Goal: Information Seeking & Learning: Learn about a topic

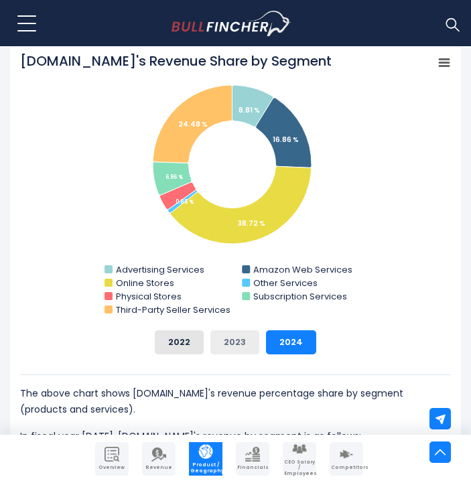
scroll to position [527, 0]
click at [239, 341] on button "2023" at bounding box center [234, 342] width 49 height 24
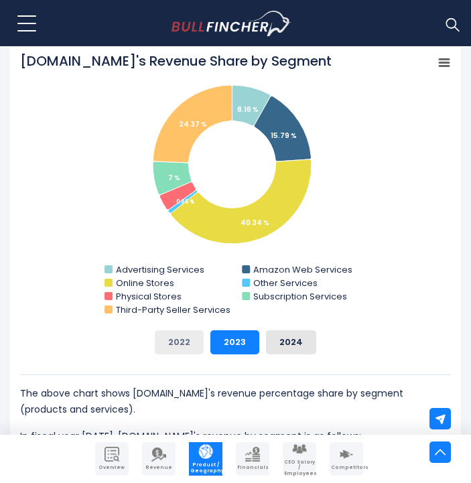
click at [199, 340] on button "2022" at bounding box center [179, 342] width 49 height 24
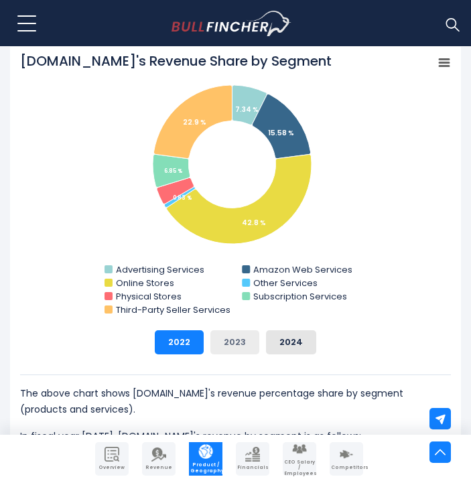
click at [242, 347] on button "2023" at bounding box center [234, 342] width 49 height 24
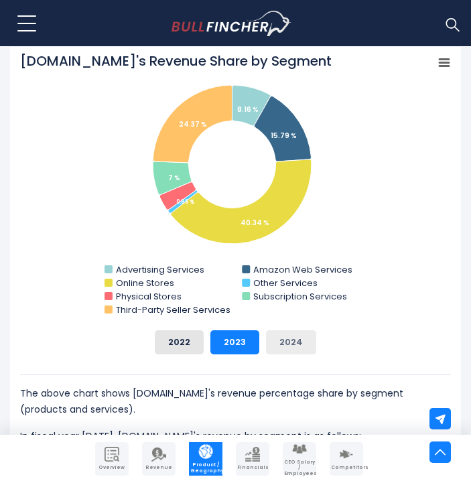
click at [294, 345] on button "2024" at bounding box center [291, 342] width 50 height 24
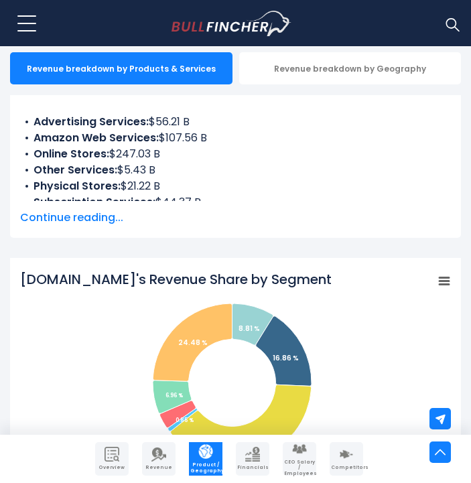
scroll to position [233, 0]
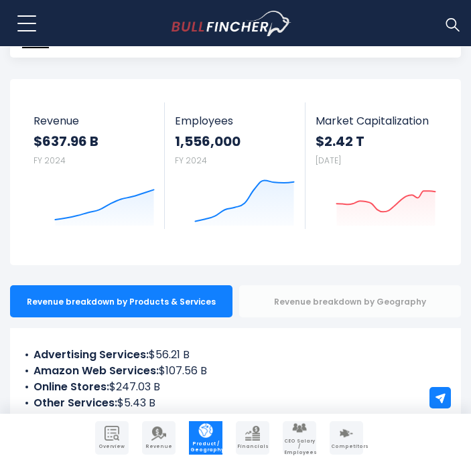
scroll to position [229, 0]
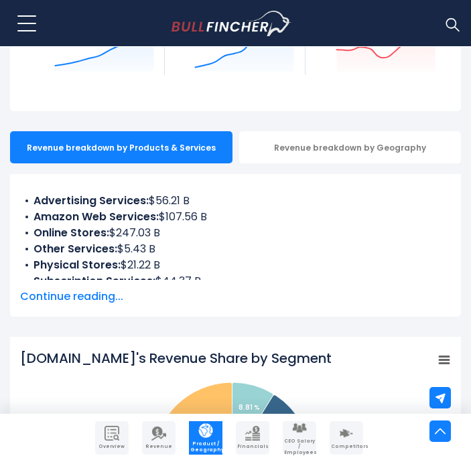
click at [70, 298] on span "Continue reading..." at bounding box center [235, 297] width 431 height 16
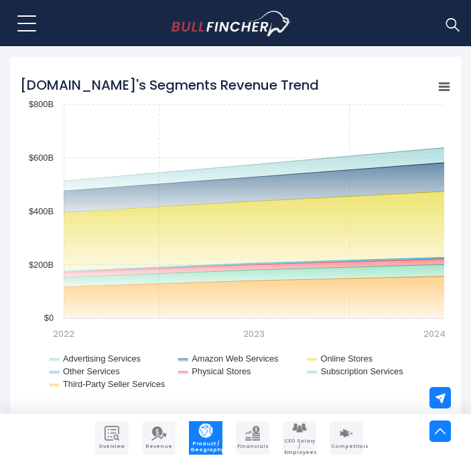
scroll to position [1500, 0]
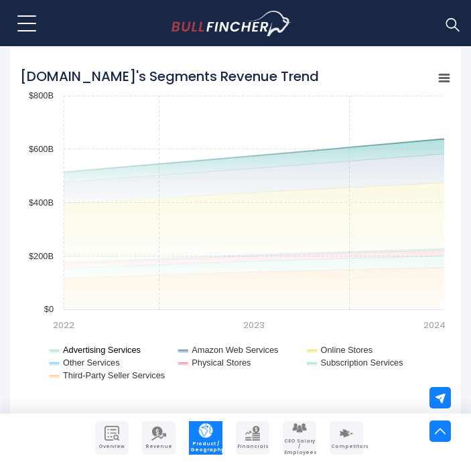
click at [131, 345] on text "Advertising Services" at bounding box center [102, 350] width 78 height 10
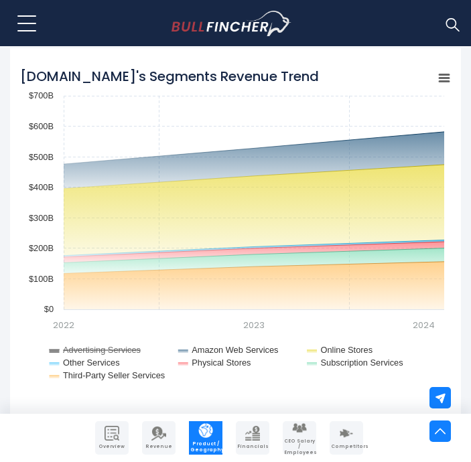
click at [137, 345] on text "Advertising Services" at bounding box center [102, 350] width 78 height 10
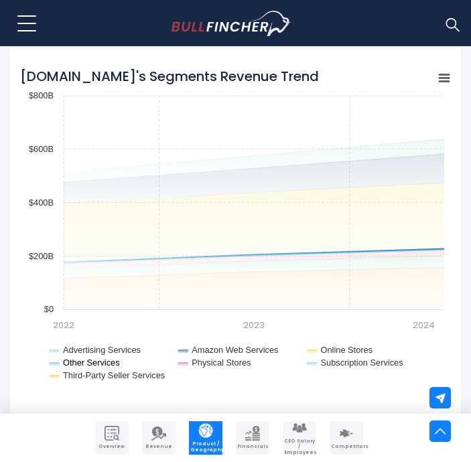
click at [107, 358] on text "Other Services" at bounding box center [91, 363] width 57 height 10
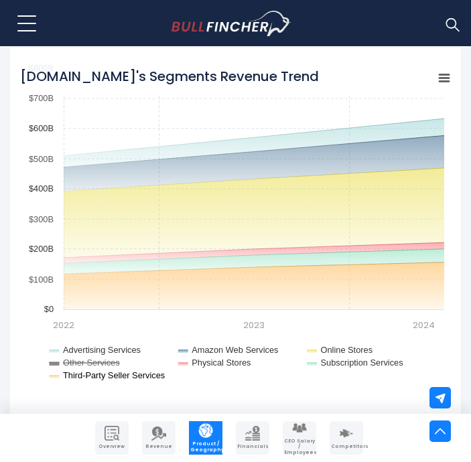
click at [114, 371] on text "Third-Party Seller Services" at bounding box center [114, 376] width 102 height 10
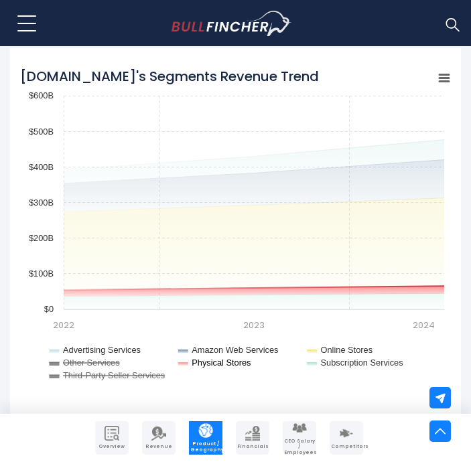
click at [214, 358] on text "Physical Stores" at bounding box center [221, 363] width 59 height 10
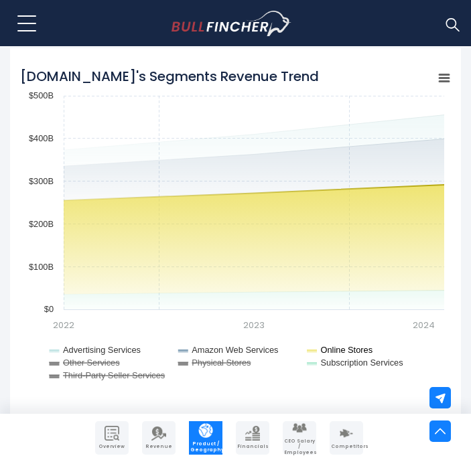
click at [350, 345] on text "Online Stores" at bounding box center [347, 350] width 52 height 10
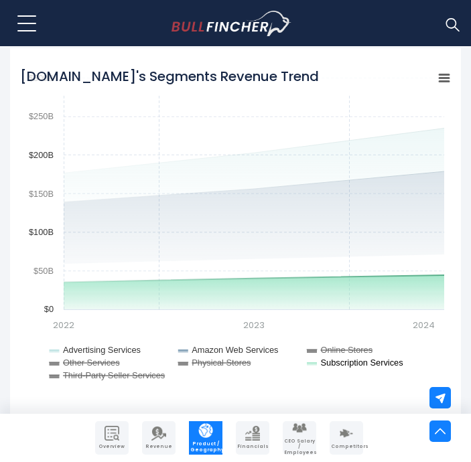
click at [350, 358] on text "Subscription Services" at bounding box center [362, 363] width 82 height 10
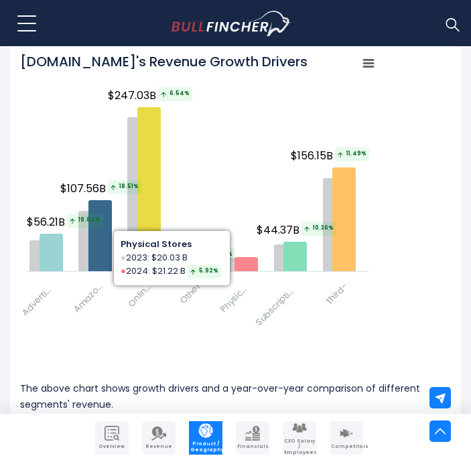
scroll to position [1985, 0]
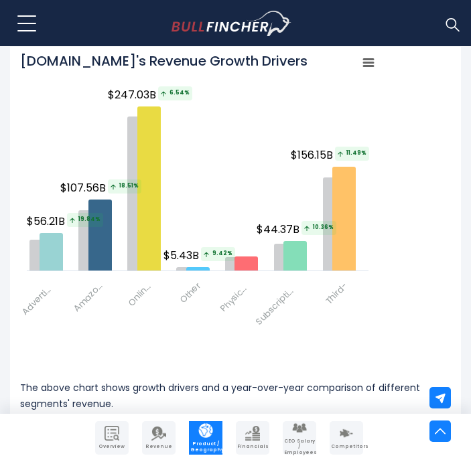
click at [86, 291] on span "Amazon Web Services" at bounding box center [88, 298] width 36 height 36
click at [90, 289] on span "Amazon Web Services" at bounding box center [88, 298] width 36 height 36
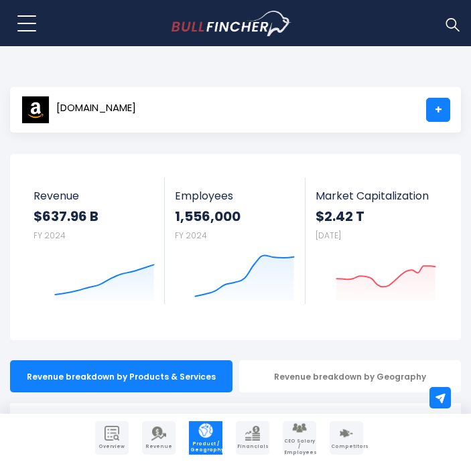
scroll to position [0, 0]
